Goal: Answer question/provide support: Share knowledge or assist other users

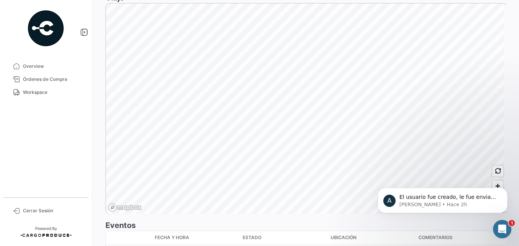
scroll to position [528, 0]
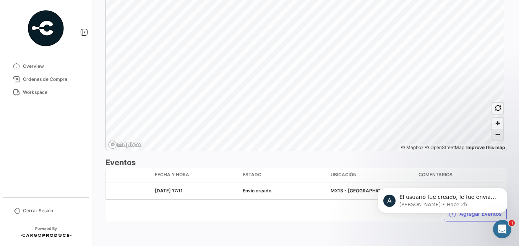
click at [494, 136] on span "Zoom out" at bounding box center [498, 134] width 11 height 11
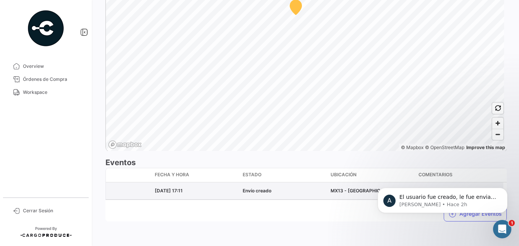
click at [343, 193] on div "MX13 - [GEOGRAPHIC_DATA]" at bounding box center [372, 190] width 82 height 7
click at [353, 190] on div "MX13 - [GEOGRAPHIC_DATA]" at bounding box center [372, 190] width 82 height 7
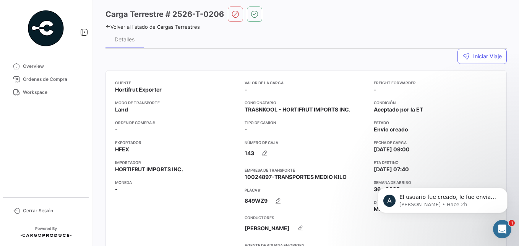
scroll to position [0, 0]
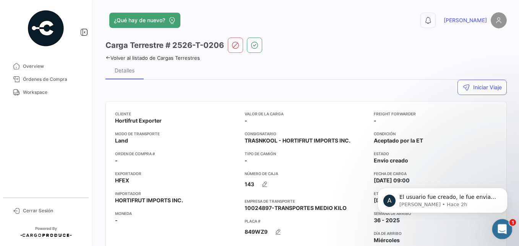
click at [501, 223] on icon "Abrir Intercom Messenger" at bounding box center [501, 227] width 13 height 13
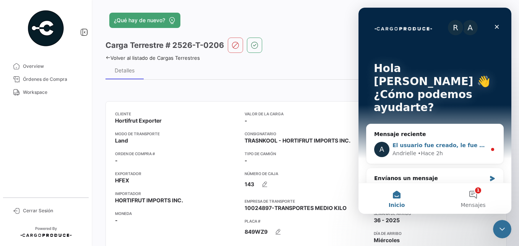
click at [457, 142] on span "El usuario fue creado, le fue enviado un correo con un link de activación." at bounding box center [503, 145] width 221 height 6
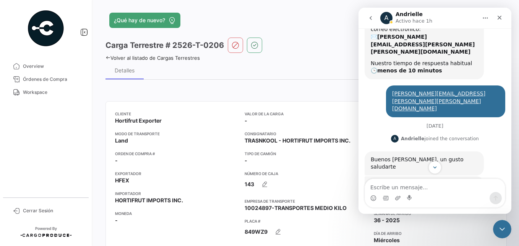
scroll to position [82, 0]
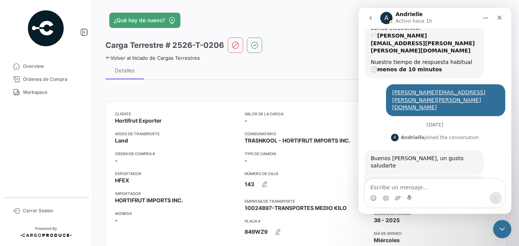
click at [310, 59] on div "Volver al listado de Cargas Terrestres" at bounding box center [307, 57] width 402 height 8
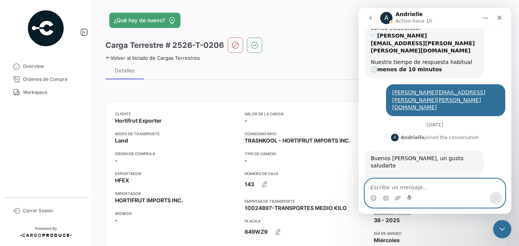
click at [396, 187] on textarea "Escribe un mensaje..." at bounding box center [435, 185] width 140 height 13
type textarea "[PERSON_NAME]!"
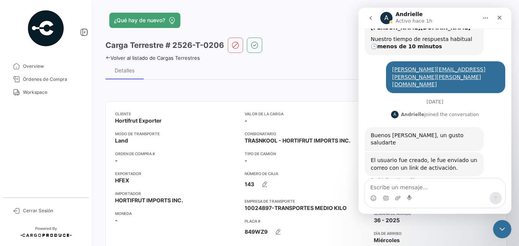
click at [305, 40] on div "Carga Terrestre # 2526-T-0206" at bounding box center [307, 44] width 402 height 15
click at [495, 19] on div "Cerrar" at bounding box center [500, 18] width 14 height 14
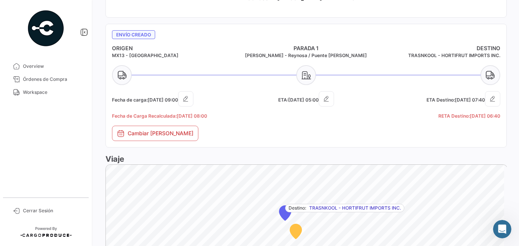
scroll to position [414, 0]
